Goal: Information Seeking & Learning: Learn about a topic

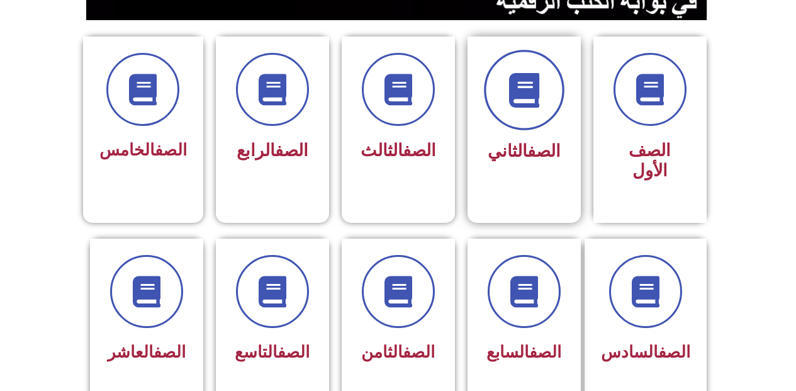
scroll to position [378, 0]
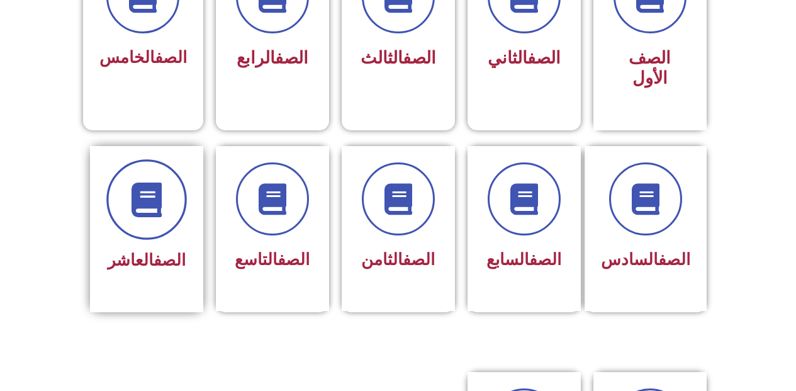
click at [135, 200] on span at bounding box center [146, 199] width 81 height 81
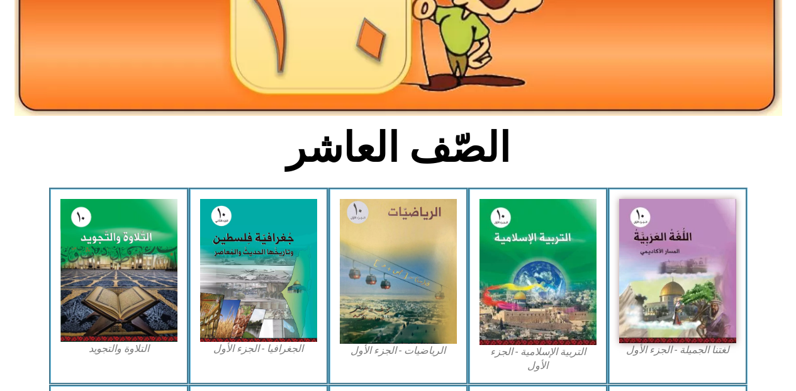
scroll to position [315, 0]
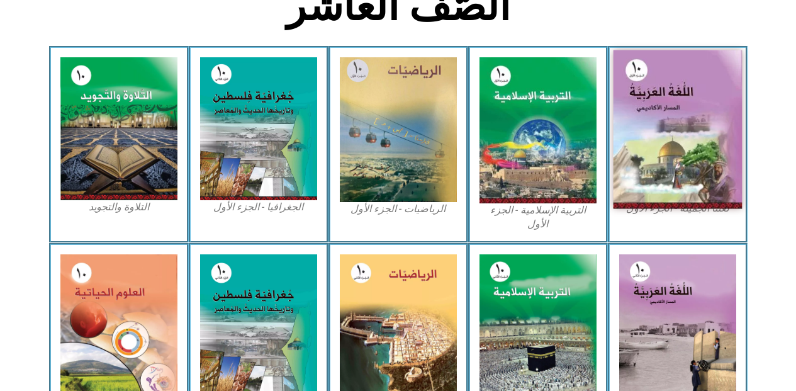
click at [675, 125] on img at bounding box center [677, 129] width 129 height 159
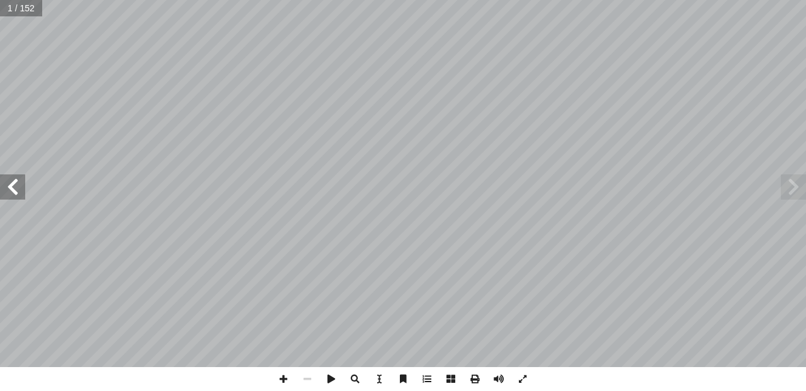
click at [20, 189] on span at bounding box center [12, 186] width 25 height 25
click at [13, 181] on span at bounding box center [12, 186] width 25 height 25
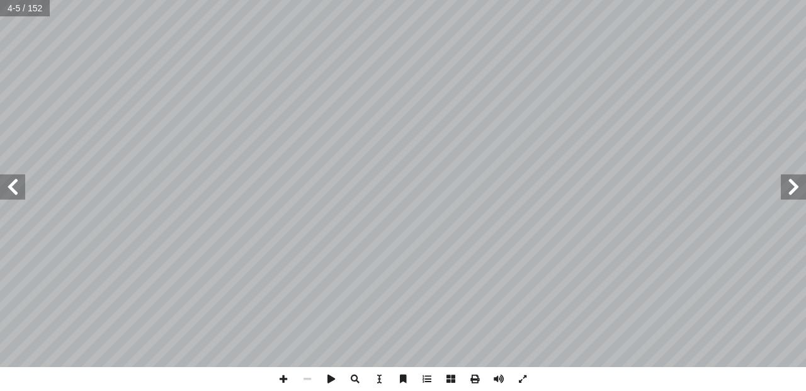
click at [13, 181] on span at bounding box center [12, 186] width 25 height 25
click at [798, 186] on span at bounding box center [793, 186] width 25 height 25
click at [25, 196] on span at bounding box center [12, 186] width 25 height 25
click at [11, 190] on span at bounding box center [12, 186] width 25 height 25
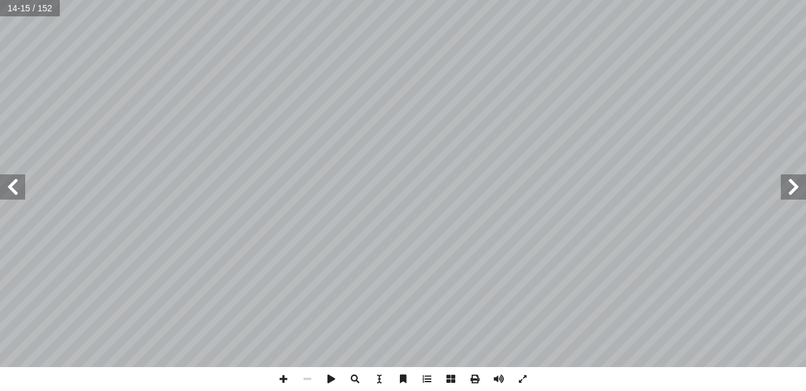
click at [11, 190] on span at bounding box center [12, 186] width 25 height 25
click at [12, 193] on span at bounding box center [12, 186] width 25 height 25
click at [18, 191] on span at bounding box center [12, 186] width 25 height 25
click at [21, 188] on span at bounding box center [12, 186] width 25 height 25
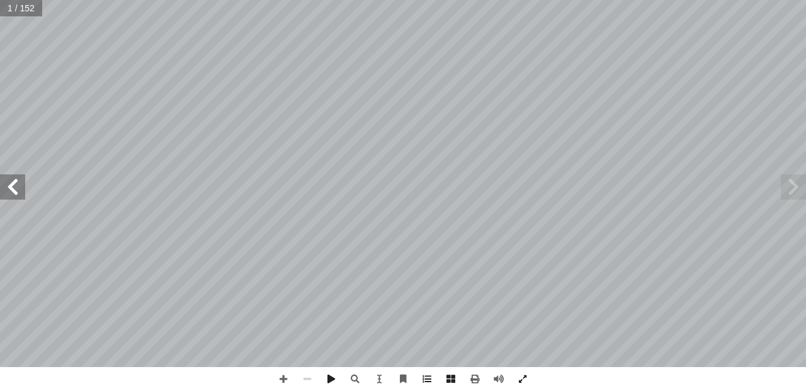
click at [21, 188] on span at bounding box center [12, 186] width 25 height 25
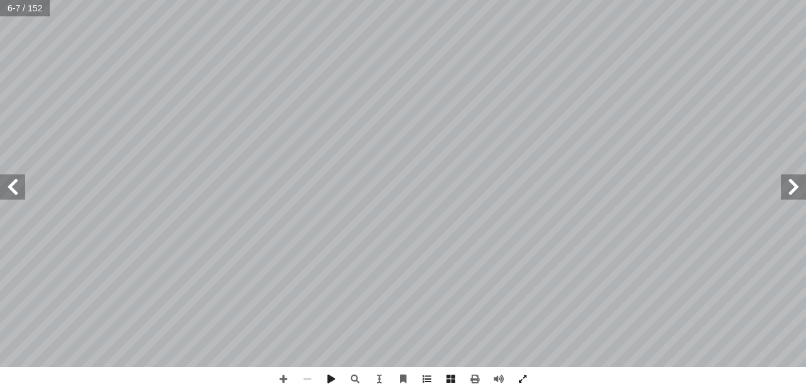
click at [21, 188] on span at bounding box center [12, 186] width 25 height 25
click at [16, 199] on span at bounding box center [12, 186] width 25 height 25
click at [15, 197] on span at bounding box center [12, 186] width 25 height 25
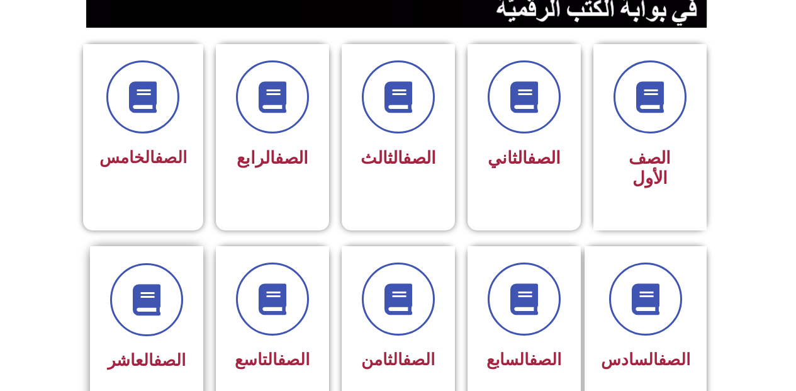
scroll to position [378, 0]
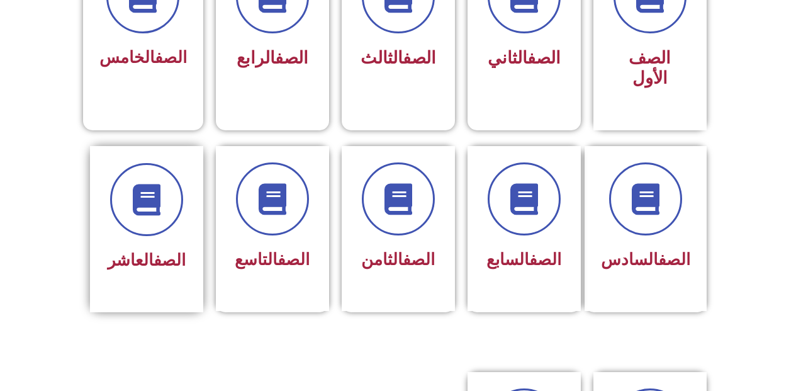
click at [167, 245] on div "الصف العاشر" at bounding box center [146, 260] width 79 height 31
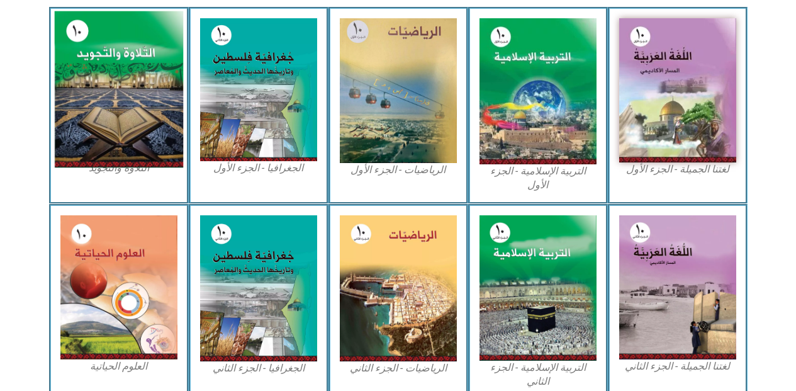
scroll to position [504, 0]
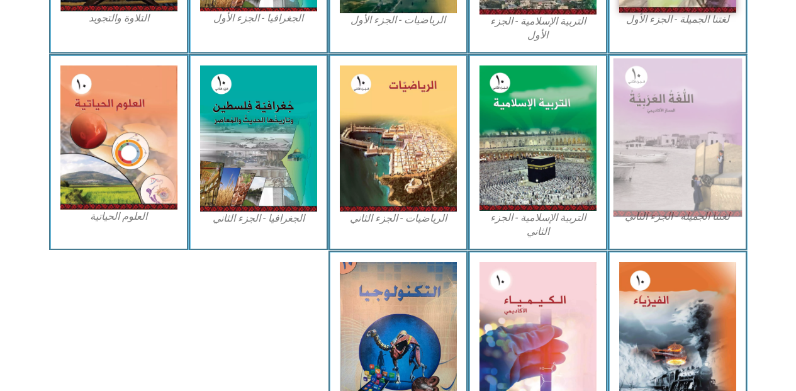
click at [647, 103] on img at bounding box center [677, 137] width 129 height 159
click at [699, 122] on img at bounding box center [677, 137] width 129 height 159
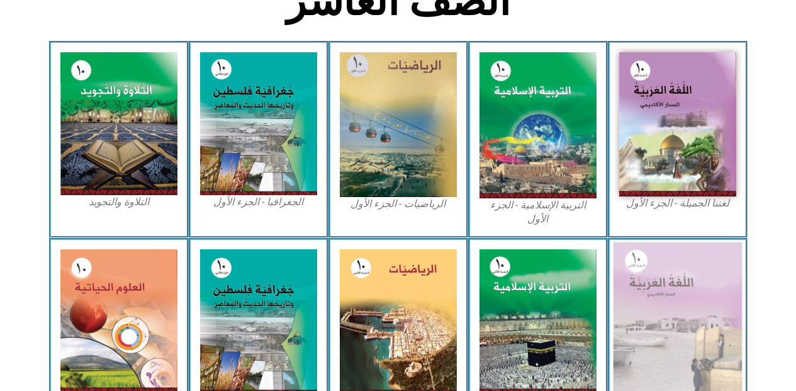
scroll to position [315, 0]
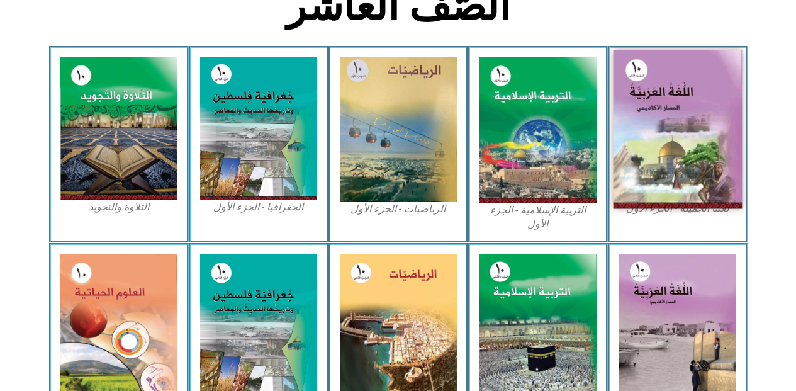
click at [679, 176] on img at bounding box center [677, 129] width 129 height 159
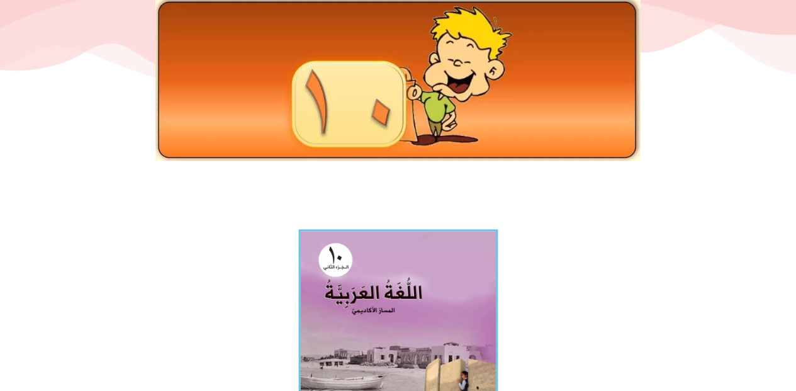
scroll to position [154, 0]
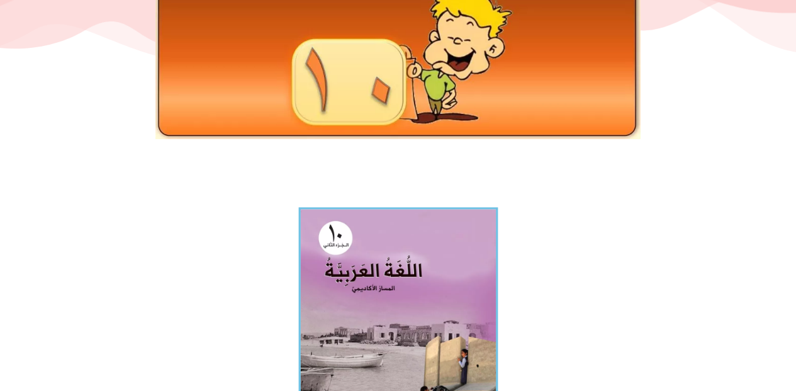
click at [453, 269] on img at bounding box center [398, 329] width 200 height 245
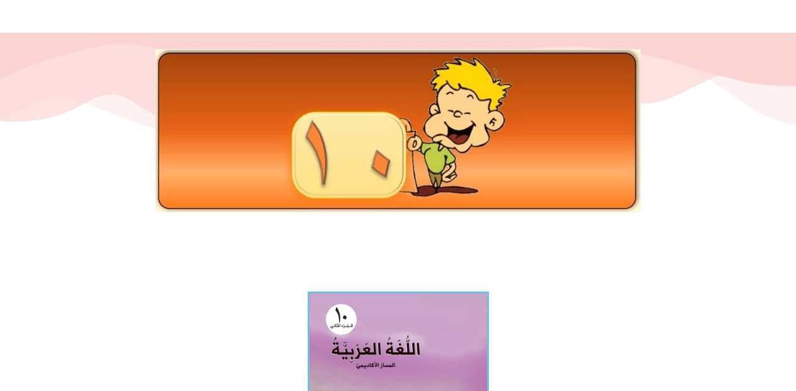
scroll to position [0, 0]
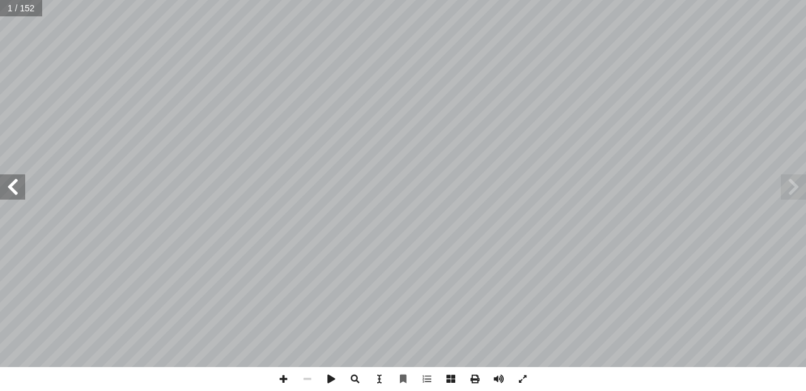
click at [18, 189] on span at bounding box center [12, 186] width 25 height 25
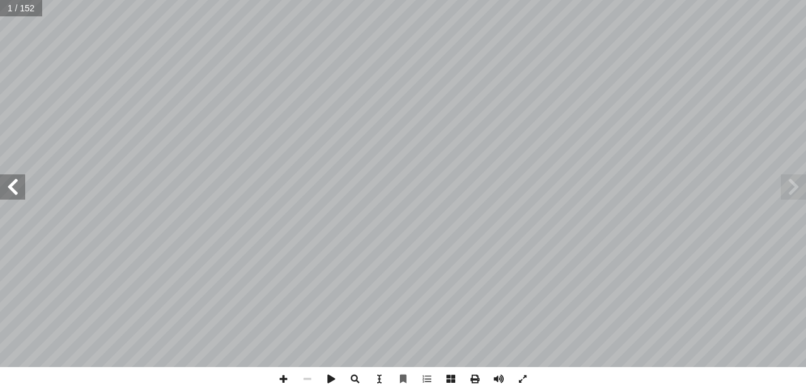
click at [18, 189] on span at bounding box center [12, 186] width 25 height 25
click at [18, 191] on span at bounding box center [12, 186] width 25 height 25
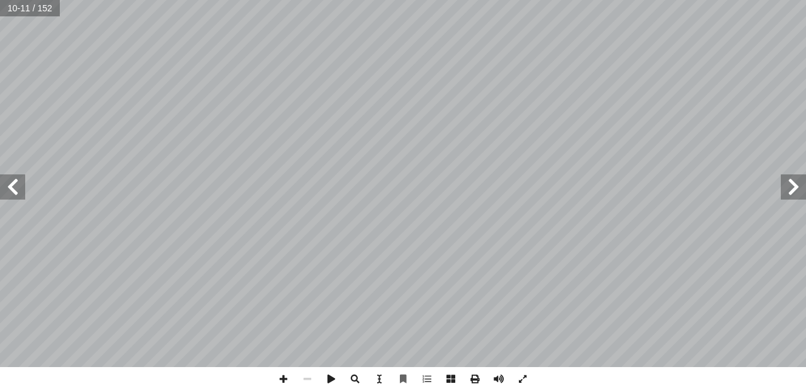
click at [18, 191] on span at bounding box center [12, 186] width 25 height 25
click at [20, 187] on span at bounding box center [12, 186] width 25 height 25
click at [784, 189] on span at bounding box center [793, 186] width 25 height 25
click at [8, 194] on span at bounding box center [12, 186] width 25 height 25
